Goal: Information Seeking & Learning: Learn about a topic

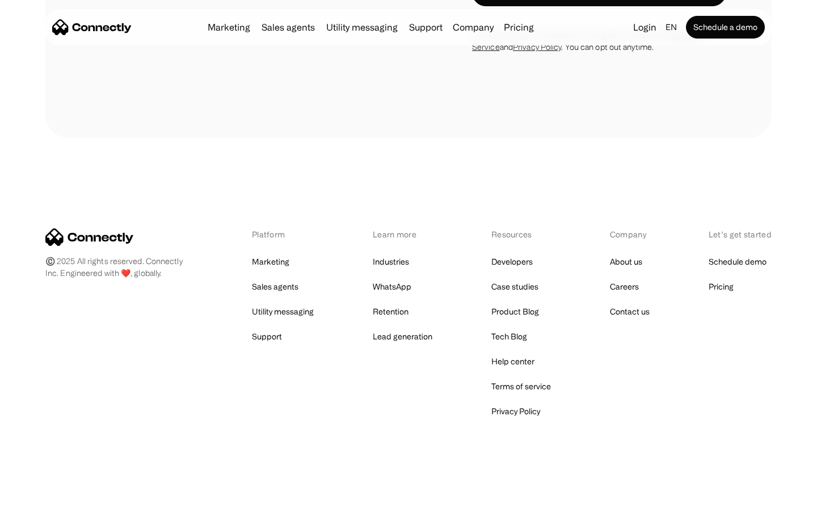
scroll to position [4035, 0]
